Goal: Check status: Check status

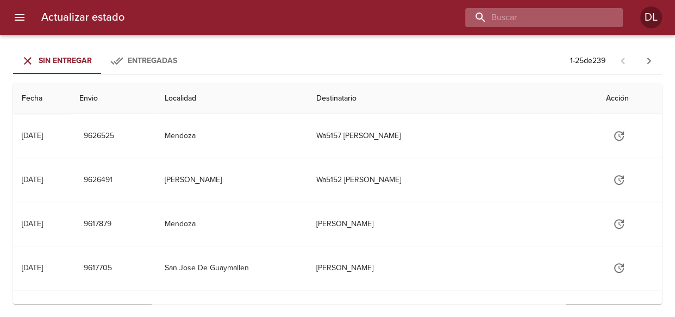
click at [550, 13] on input "buscar" at bounding box center [534, 17] width 139 height 19
type input "[PERSON_NAME]"
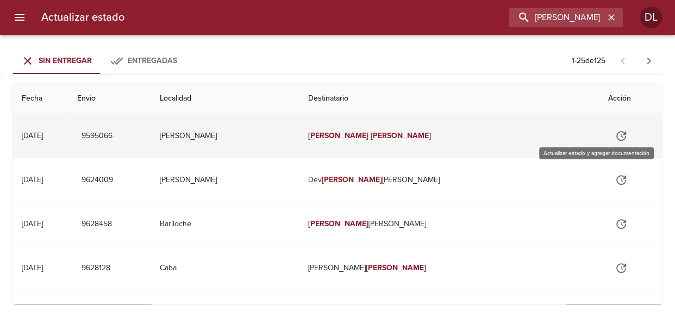
click at [616, 134] on icon "Tabla de envíos del cliente" at bounding box center [621, 136] width 10 height 10
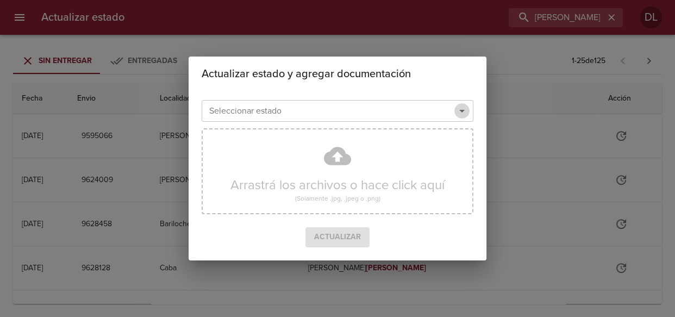
click at [458, 111] on icon "Abrir" at bounding box center [462, 110] width 13 height 13
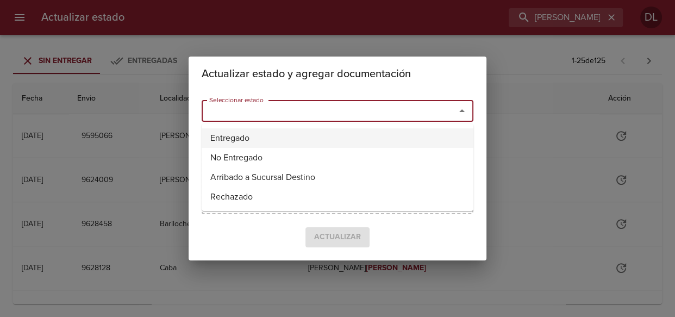
click at [419, 139] on li "Entregado" at bounding box center [338, 138] width 272 height 20
type input "Entregado"
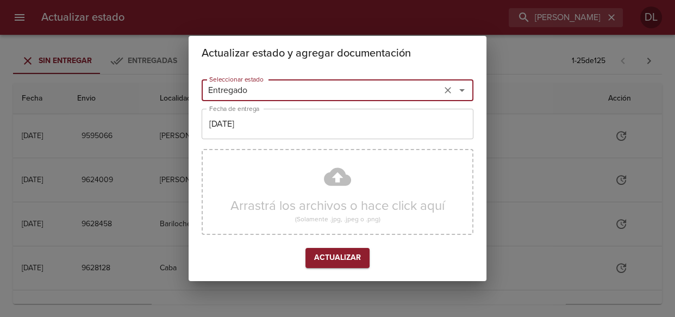
click at [377, 128] on input "[DATE]" at bounding box center [338, 124] width 272 height 30
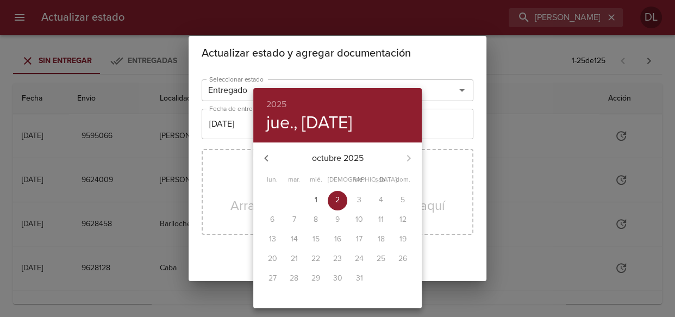
click at [332, 203] on span "2" at bounding box center [338, 200] width 20 height 11
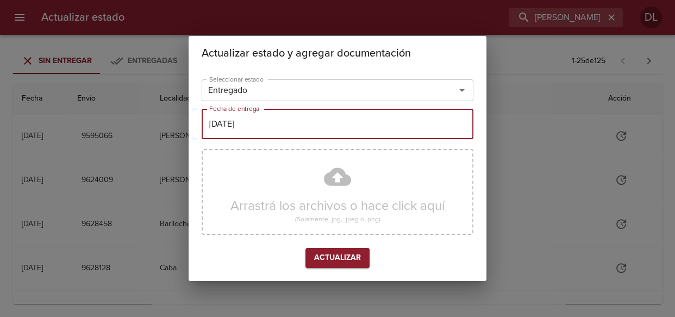
click at [339, 259] on span "Actualizar" at bounding box center [337, 258] width 47 height 14
